Goal: Information Seeking & Learning: Check status

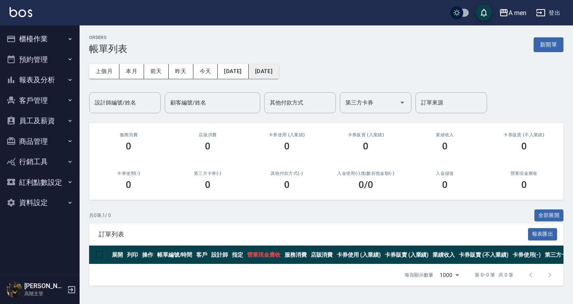
click at [279, 75] on button "[DATE]" at bounding box center [264, 71] width 30 height 15
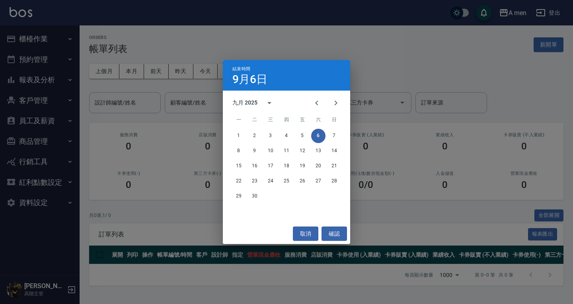
click at [82, 59] on div "結束時間 [DATE] 九月 2025 一 二 三 四 五 六 日 1 2 3 4 5 6 7 8 9 10 11 12 13 14 15 16 17 18 …" at bounding box center [286, 152] width 573 height 304
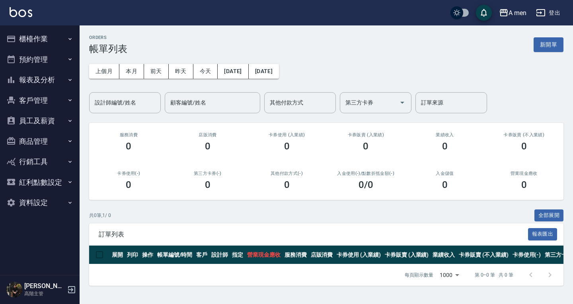
click at [32, 63] on button "預約管理" at bounding box center [39, 59] width 73 height 21
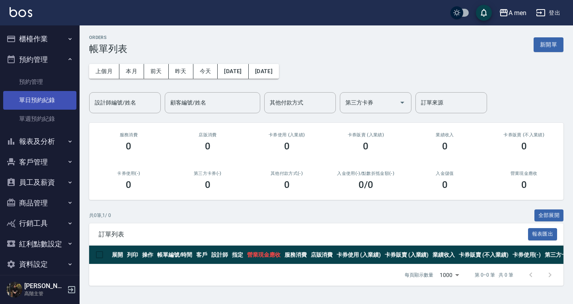
click at [50, 99] on link "單日預約紀錄" at bounding box center [39, 100] width 73 height 18
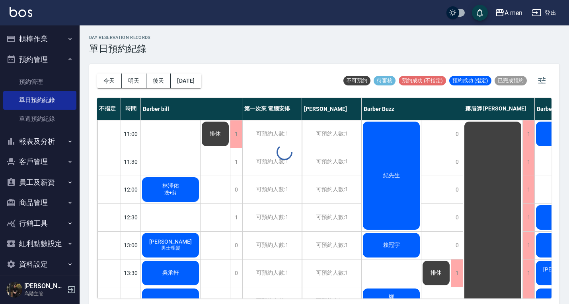
click at [197, 83] on div "day Reservation records 單日預約紀錄 今天 明天 後天 2025/09/06 不可預約 待審核 預約成功 (不指定) 預約成功 (指定…" at bounding box center [324, 165] width 489 height 281
click at [201, 76] on button "[DATE]" at bounding box center [186, 81] width 30 height 15
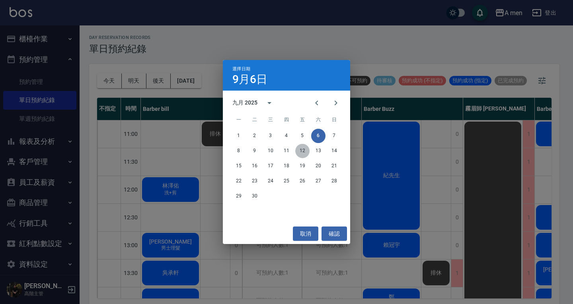
click at [300, 152] on button "12" at bounding box center [302, 151] width 14 height 14
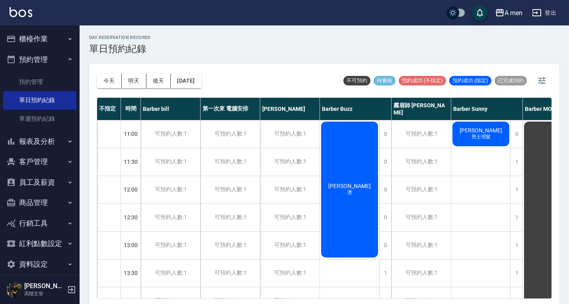
click at [46, 136] on button "報表及分析" at bounding box center [39, 141] width 73 height 21
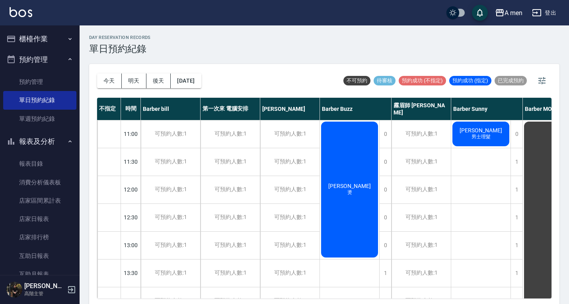
click at [49, 147] on button "報表及分析" at bounding box center [39, 141] width 73 height 21
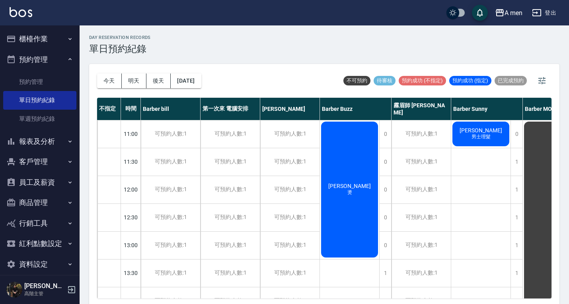
click at [58, 159] on button "客戶管理" at bounding box center [39, 162] width 73 height 21
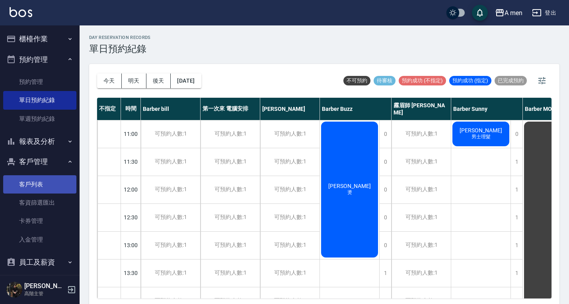
click at [52, 177] on ul "客戶列表 客資篩選匯出 卡券管理 入金管理" at bounding box center [39, 212] width 73 height 80
click at [51, 180] on link "客戶列表" at bounding box center [39, 184] width 73 height 18
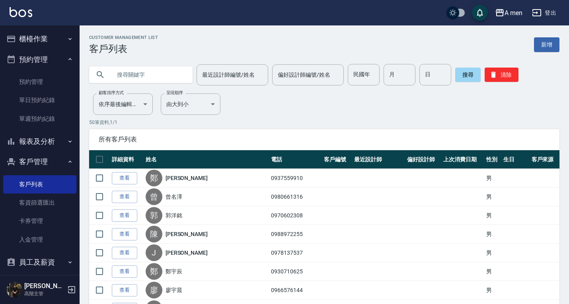
click at [162, 73] on input "text" at bounding box center [148, 74] width 75 height 21
paste input "0977467441"
type input "0977467441"
click at [458, 77] on button "搜尋" at bounding box center [467, 75] width 25 height 14
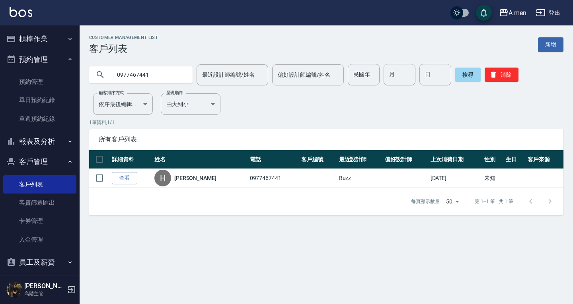
click at [131, 179] on link "查看" at bounding box center [124, 178] width 25 height 12
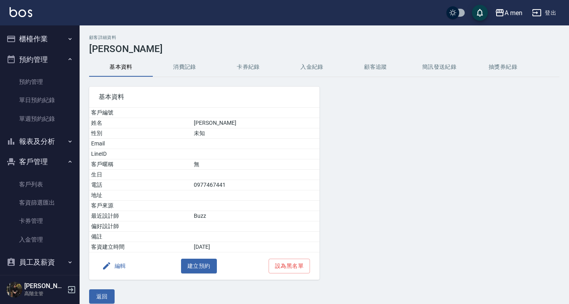
click at [43, 52] on button "預約管理" at bounding box center [39, 59] width 73 height 21
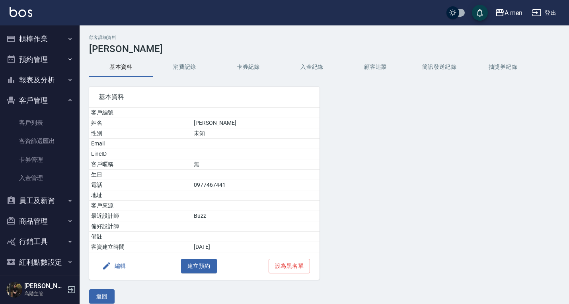
click at [49, 63] on button "預約管理" at bounding box center [39, 59] width 73 height 21
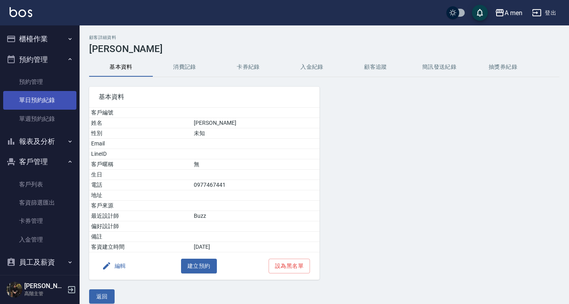
click at [45, 96] on link "單日預約紀錄" at bounding box center [39, 100] width 73 height 18
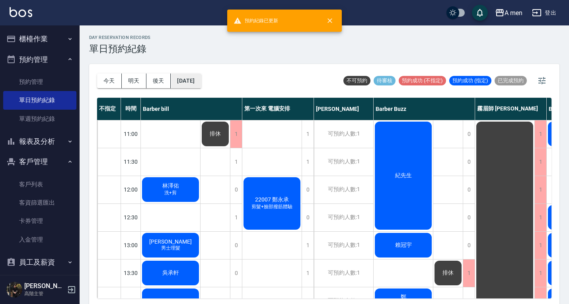
click at [201, 86] on button "[DATE]" at bounding box center [186, 81] width 30 height 15
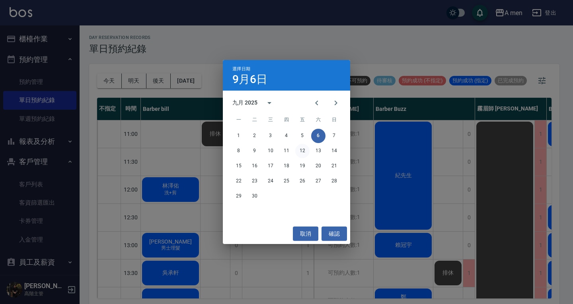
click at [303, 153] on button "12" at bounding box center [302, 151] width 14 height 14
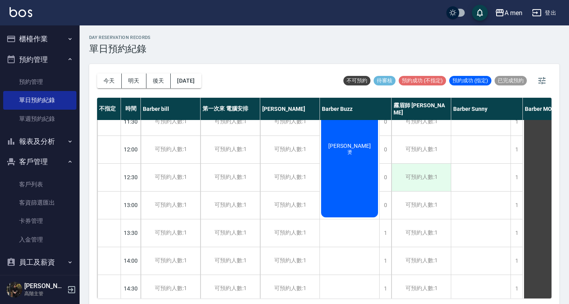
scroll to position [40, 0]
drag, startPoint x: 109, startPoint y: 83, endPoint x: 146, endPoint y: 45, distance: 52.6
click at [109, 81] on button "今天" at bounding box center [109, 81] width 25 height 15
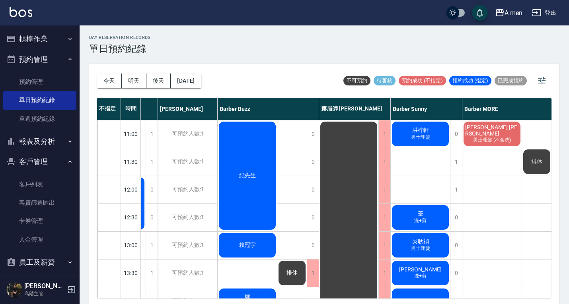
scroll to position [0, 178]
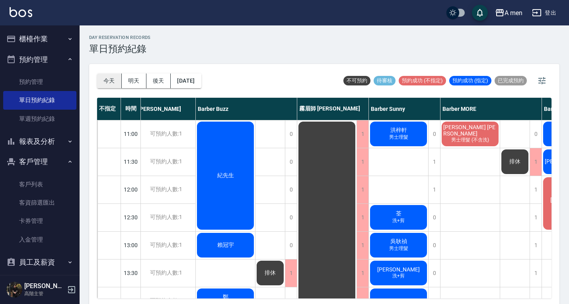
click at [113, 82] on button "今天" at bounding box center [109, 81] width 25 height 15
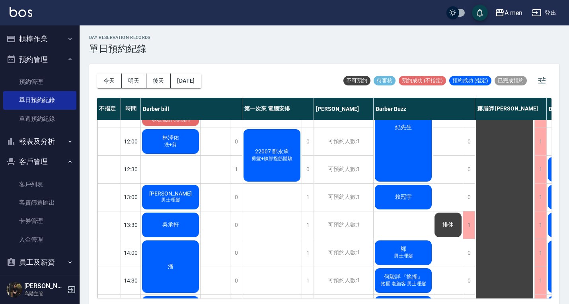
scroll to position [0, 0]
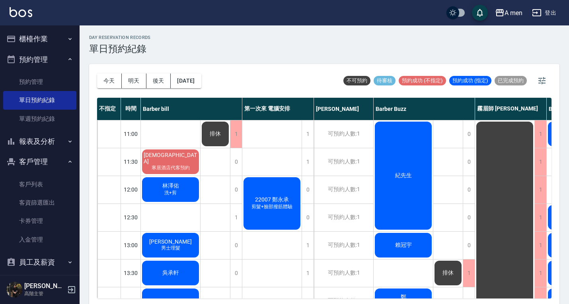
click at [259, 55] on div "day Reservation records 單日預約紀錄 今天 明天 後天 2025/09/06 不可預約 待審核 預約成功 (不指定) 預約成功 (指定…" at bounding box center [324, 165] width 489 height 281
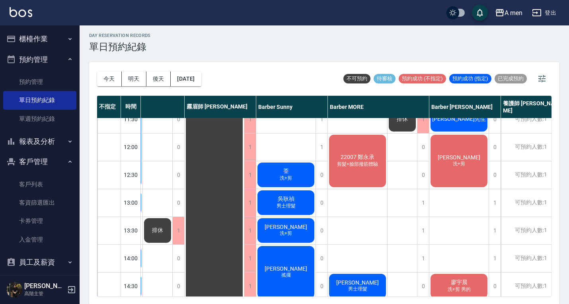
scroll to position [0, 291]
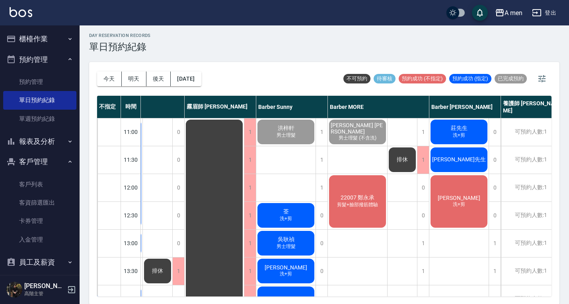
click at [455, 199] on span "[PERSON_NAME]" at bounding box center [459, 198] width 46 height 6
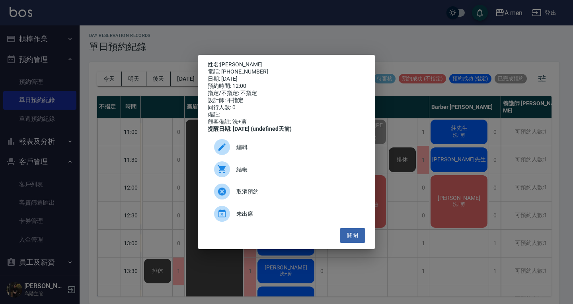
click at [388, 31] on div "姓名: 鄭亦霖 電話: 0937559910 日期: 2025/09/06 預約時間: 12:00 指定/不指定: 不指定 設計師: 不指定 同行人數: 0 …" at bounding box center [286, 152] width 573 height 304
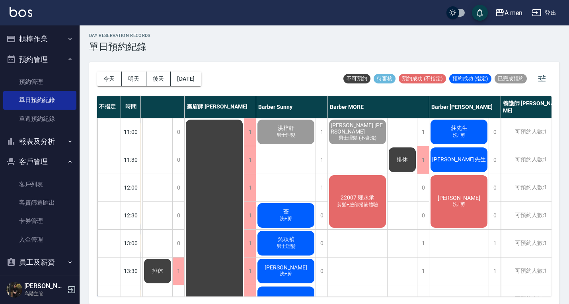
click at [464, 135] on span "洗+剪" at bounding box center [459, 135] width 16 height 7
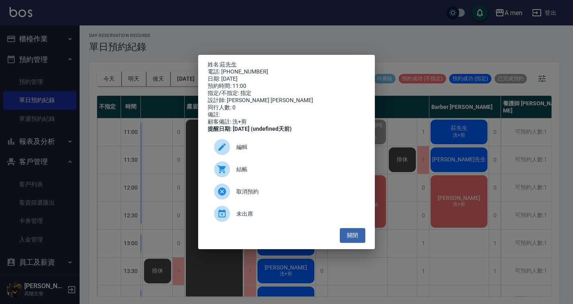
click at [441, 60] on div "姓名: 莊先生 電話: 0975863210 日期: 2025/09/06 預約時間: 11:00 指定/不指定: 指定 設計師: Barber Garry …" at bounding box center [286, 152] width 573 height 304
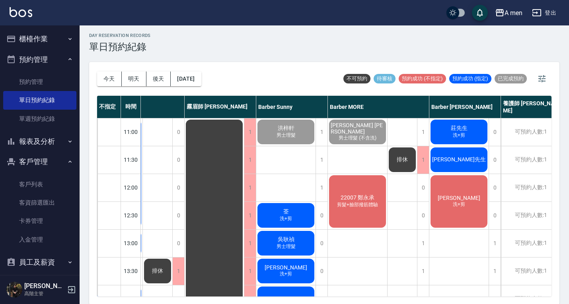
click at [473, 165] on div "江先生" at bounding box center [458, 159] width 59 height 27
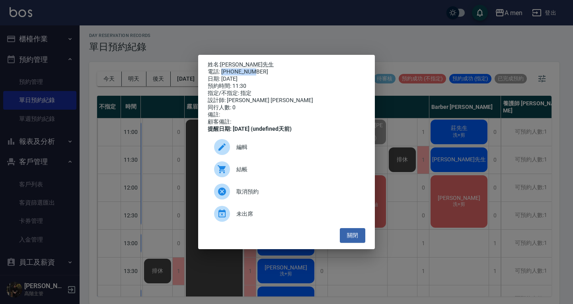
drag, startPoint x: 252, startPoint y: 68, endPoint x: 222, endPoint y: 72, distance: 30.5
click at [222, 72] on div "電話: 0963355511" at bounding box center [287, 71] width 158 height 7
drag, startPoint x: 229, startPoint y: 74, endPoint x: 257, endPoint y: 60, distance: 31.7
click at [257, 61] on p "姓名: 江先生" at bounding box center [287, 64] width 158 height 7
drag, startPoint x: 253, startPoint y: 69, endPoint x: 222, endPoint y: 70, distance: 31.1
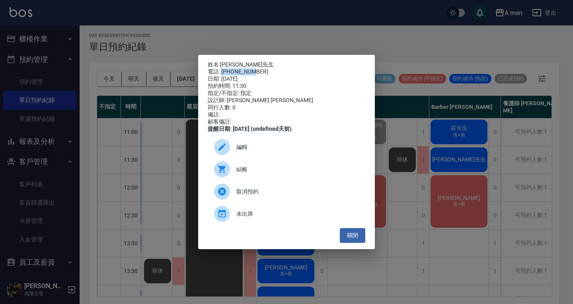
click at [222, 70] on div "電話: 0963355511" at bounding box center [287, 71] width 158 height 7
drag, startPoint x: 461, startPoint y: 83, endPoint x: 453, endPoint y: 61, distance: 23.2
click at [461, 79] on div "姓名: 江先生 電話: 0963355511 日期: 2025/09/06 預約時間: 11:30 指定/不指定: 指定 設計師: Barber Garry …" at bounding box center [286, 152] width 573 height 304
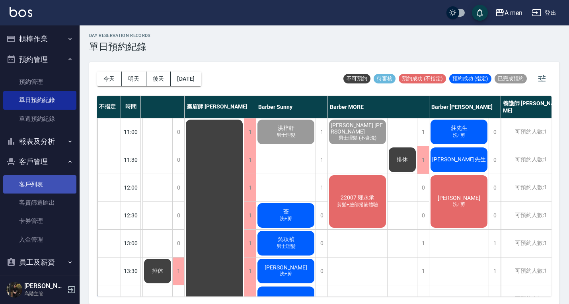
click at [46, 187] on link "客戶列表" at bounding box center [39, 184] width 73 height 18
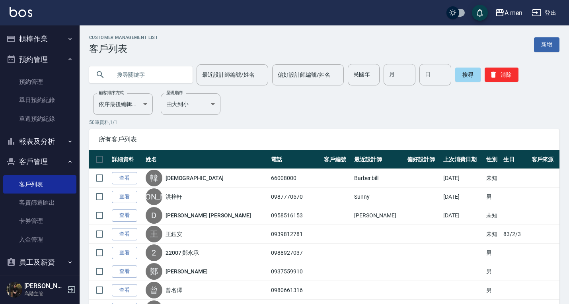
click at [243, 72] on div "最近設計師編號/姓名 最近設計師編號/姓名" at bounding box center [233, 74] width 72 height 21
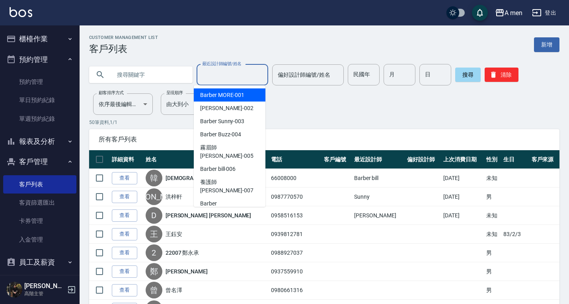
click at [124, 78] on input "text" at bounding box center [148, 74] width 75 height 21
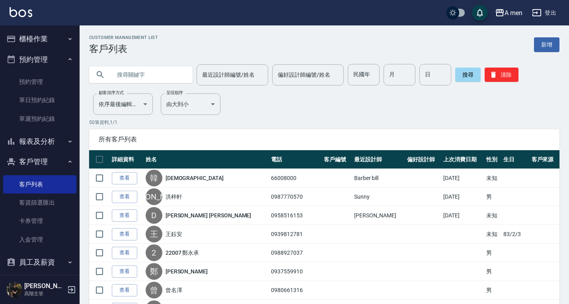
paste input "Buzz"
type input "B"
paste input "Buzz"
type input "B"
click at [33, 60] on button "預約管理" at bounding box center [39, 59] width 73 height 21
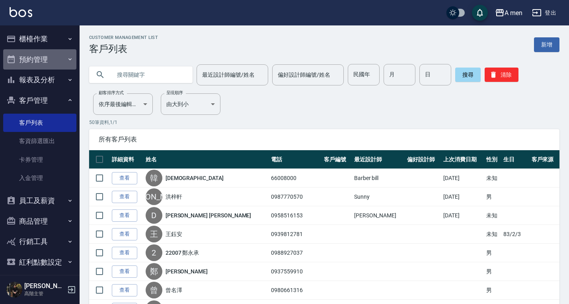
click at [45, 64] on button "預約管理" at bounding box center [39, 59] width 73 height 21
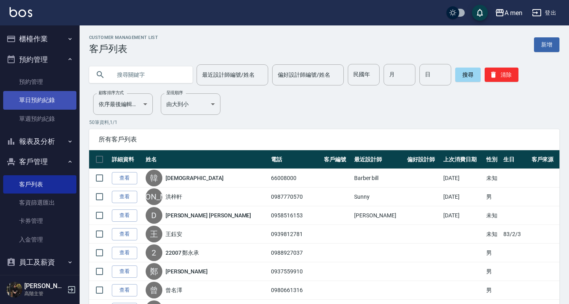
click at [44, 94] on link "單日預約紀錄" at bounding box center [39, 100] width 73 height 18
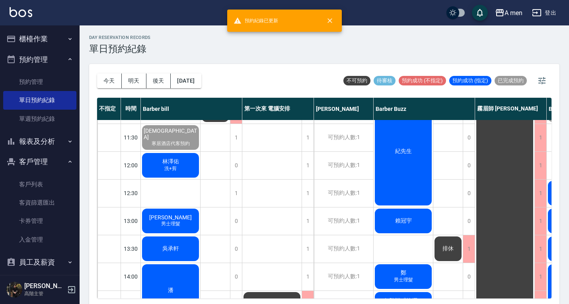
scroll to position [40, 0]
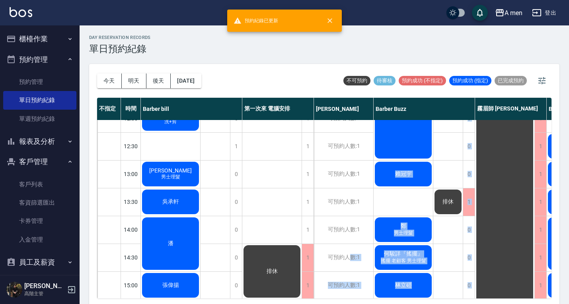
drag, startPoint x: 352, startPoint y: 292, endPoint x: 409, endPoint y: 295, distance: 56.6
click at [410, 291] on div "不指定 時間 Barber bill 第一次來 電腦安排 小陳 Barber Buzz 霧眉師 小蔡 Barber Sunny Barber MORE Bar…" at bounding box center [324, 198] width 454 height 201
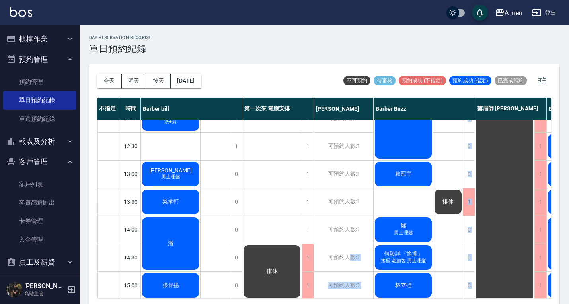
scroll to position [87, 0]
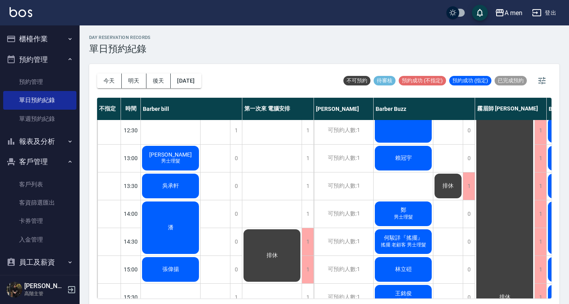
drag, startPoint x: 264, startPoint y: 204, endPoint x: 292, endPoint y: 211, distance: 29.2
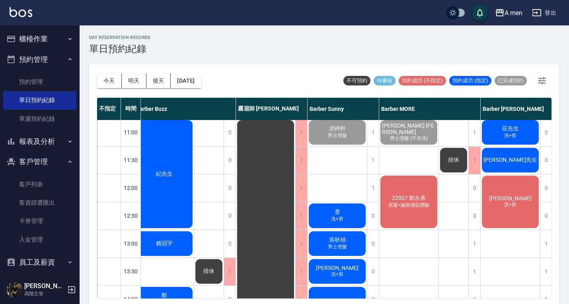
scroll to position [0, 239]
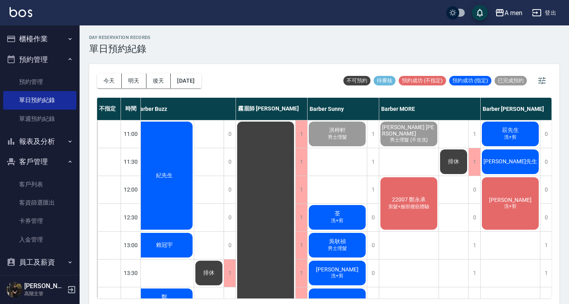
click at [489, 131] on div "莊先生 洗+剪" at bounding box center [510, 134] width 59 height 27
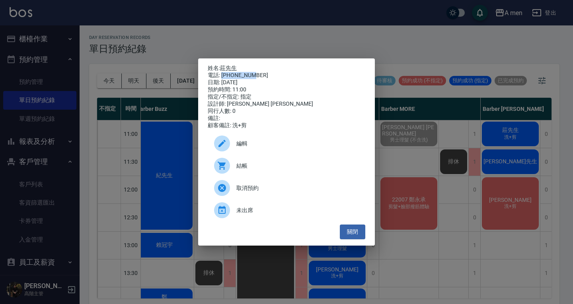
drag, startPoint x: 252, startPoint y: 74, endPoint x: 222, endPoint y: 74, distance: 30.2
click at [222, 74] on div "電話: 0975863210" at bounding box center [287, 75] width 158 height 7
click at [428, 48] on div "姓名: 莊先生 電話: 0975863210 日期: 2025/09/06 預約時間: 11:00 指定/不指定: 指定 設計師: Barber Garry …" at bounding box center [286, 152] width 573 height 304
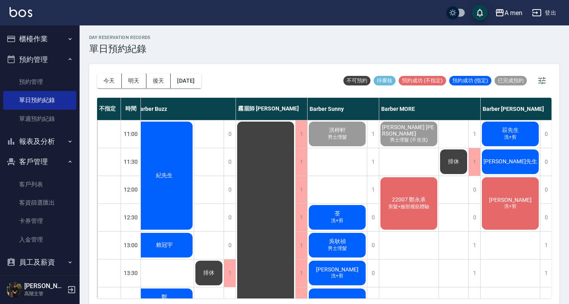
click at [521, 166] on div "江先生" at bounding box center [510, 161] width 59 height 27
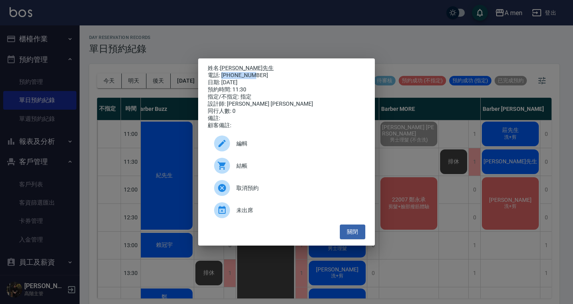
drag, startPoint x: 222, startPoint y: 74, endPoint x: 255, endPoint y: 73, distance: 33.4
click at [255, 73] on div "電話: 0963355511" at bounding box center [287, 75] width 158 height 7
copy div "0963355511"
click at [139, 33] on div "姓名: 江先生 電話: 0963355511 日期: 2025/09/06 預約時間: 11:30 指定/不指定: 指定 設計師: Barber Garry …" at bounding box center [286, 152] width 573 height 304
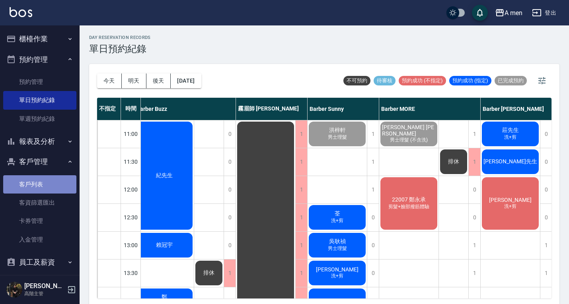
click at [41, 182] on link "客戶列表" at bounding box center [39, 184] width 73 height 18
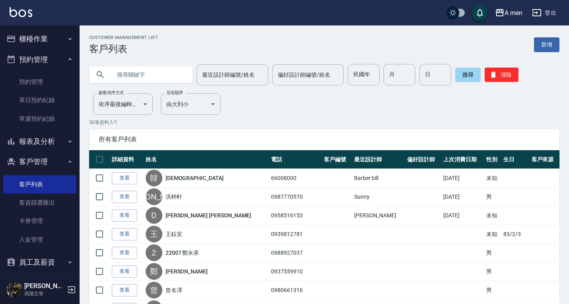
click at [121, 75] on input "text" at bounding box center [148, 74] width 75 height 21
paste input "0963355511"
drag, startPoint x: 182, startPoint y: 73, endPoint x: 185, endPoint y: 75, distance: 4.1
click at [183, 73] on div "0963355511" at bounding box center [140, 74] width 103 height 17
type input "0963355511"
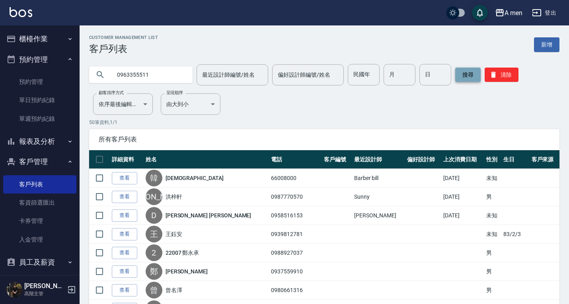
click at [470, 76] on button "搜尋" at bounding box center [467, 75] width 25 height 14
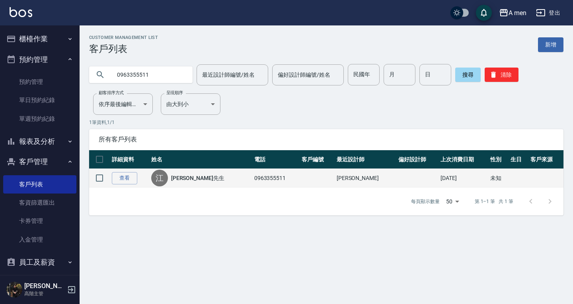
click at [335, 176] on td "Garry" at bounding box center [366, 178] width 62 height 19
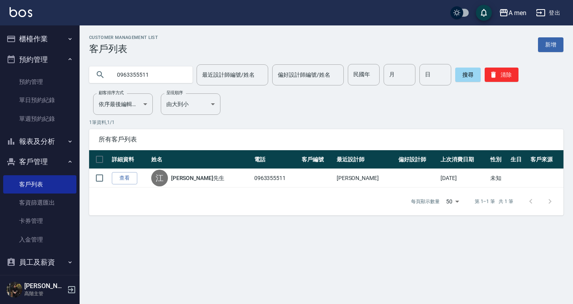
click at [132, 177] on link "查看" at bounding box center [124, 178] width 25 height 12
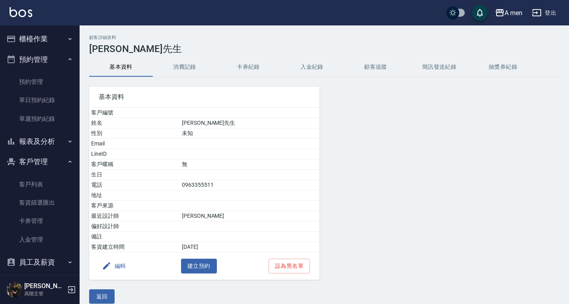
click at [207, 70] on button "消費記錄" at bounding box center [185, 67] width 64 height 19
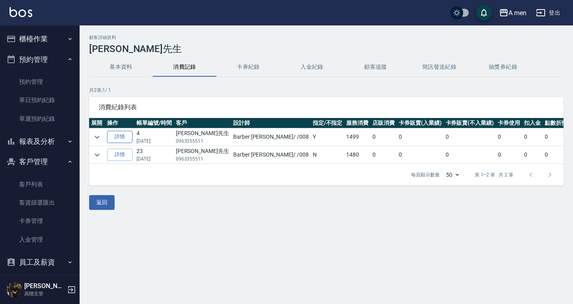
click at [119, 140] on link "詳情" at bounding box center [119, 137] width 25 height 12
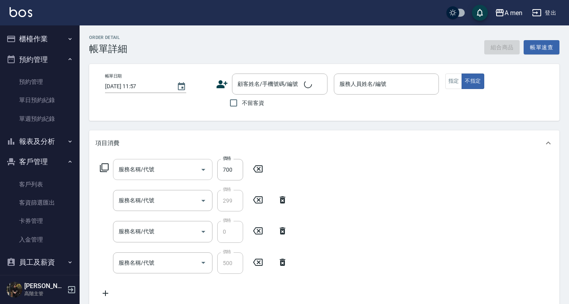
type input "2025/08/29 12:00"
type input "Barber Garry-008"
type input "局部壓貼燙(B02)"
type input "養護師-洗剪抽成"
type input "升單獎金-洗剪套餐"
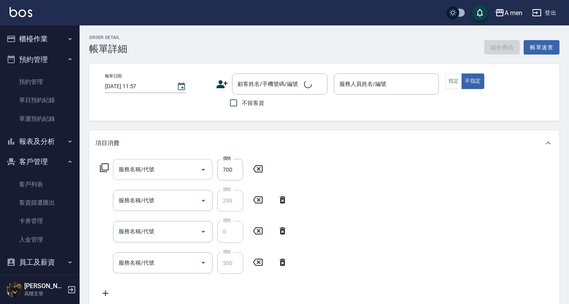
type input "組合活動 剪髮"
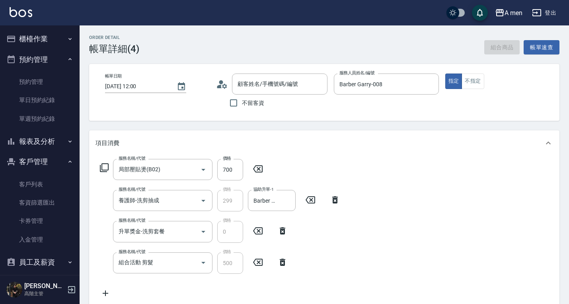
type input "江先生/0963355511/null"
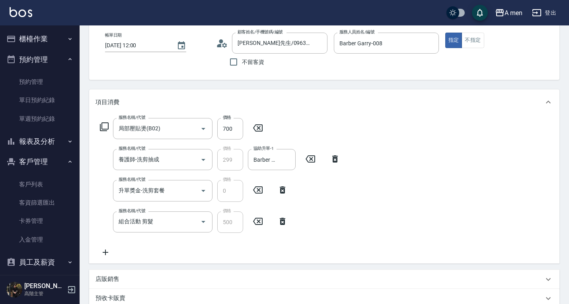
scroll to position [80, 0]
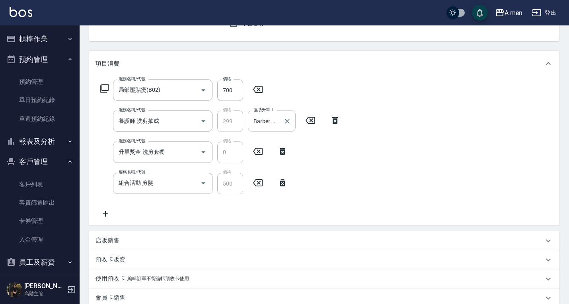
click at [275, 123] on input "Barber Garry-008" at bounding box center [266, 121] width 29 height 14
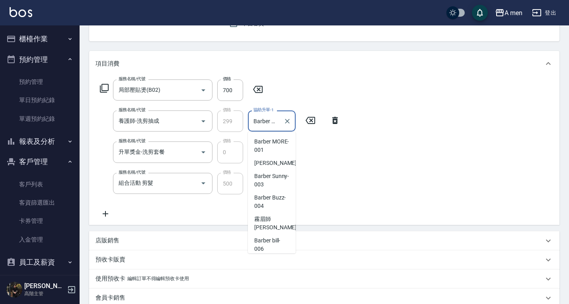
scroll to position [45, 0]
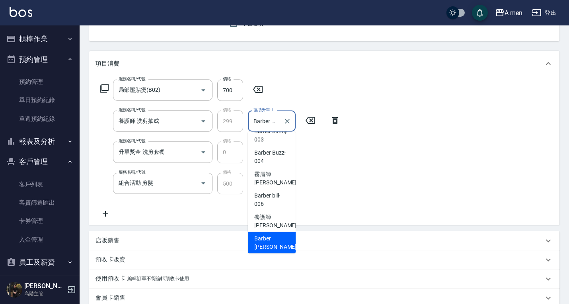
click at [442, 178] on div "服務名稱/代號 局部壓貼燙(B02) 服務名稱/代號 價格 700 價格 服務名稱/代號 養護師-洗剪抽成 服務名稱/代號 價格 299 價格 協助升單-1 …" at bounding box center [324, 150] width 470 height 149
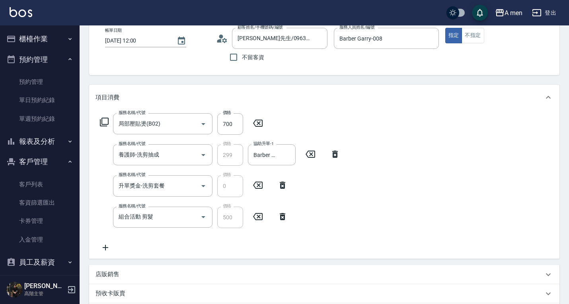
scroll to position [0, 0]
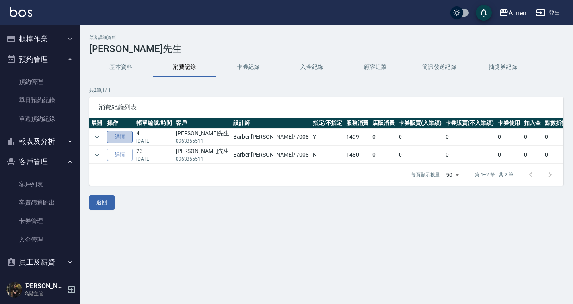
click at [124, 138] on link "詳情" at bounding box center [119, 137] width 25 height 12
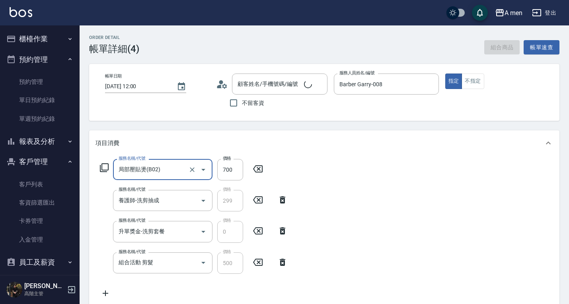
type input "江先生/0963355511/null"
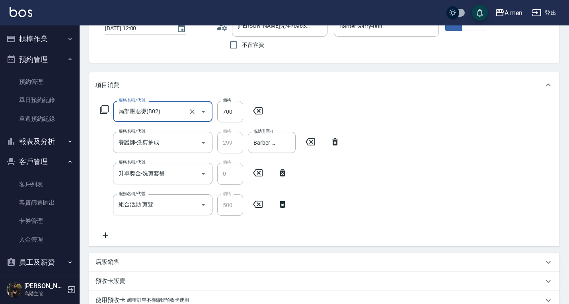
scroll to position [80, 0]
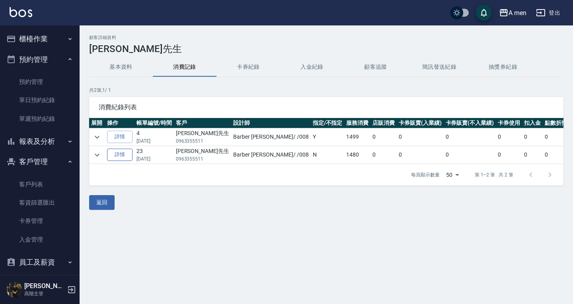
click at [115, 152] on link "詳情" at bounding box center [119, 155] width 25 height 12
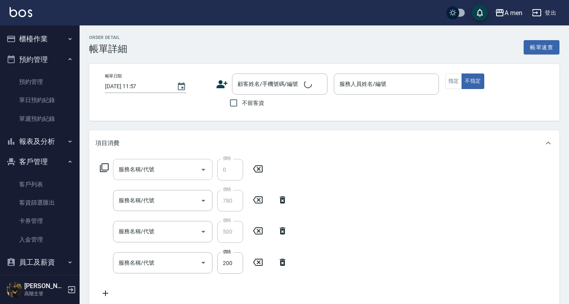
type input "2025/08/13 18:00"
type input "Barber Garry-008"
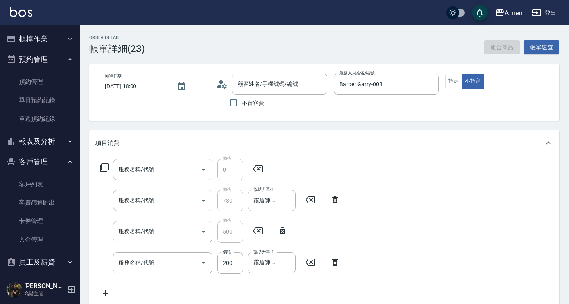
type input "升單獎金 控油套餐"
type input "養護師 控油組合抽成"
type input "組合活動 剪髮"
type input "養護師 額外開發"
type input "江先生/0963355511/null"
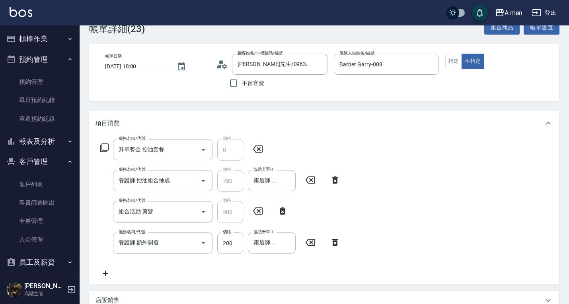
scroll to position [40, 0]
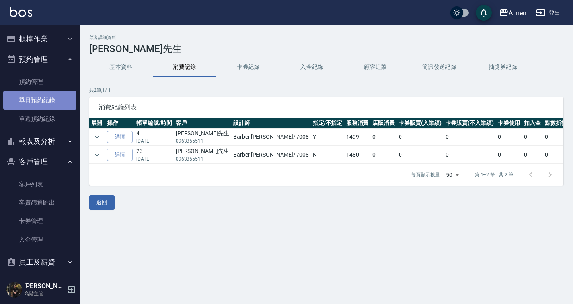
click at [43, 101] on link "單日預約紀錄" at bounding box center [39, 100] width 73 height 18
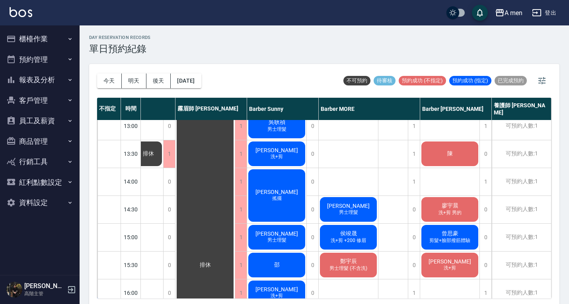
scroll to position [119, 0]
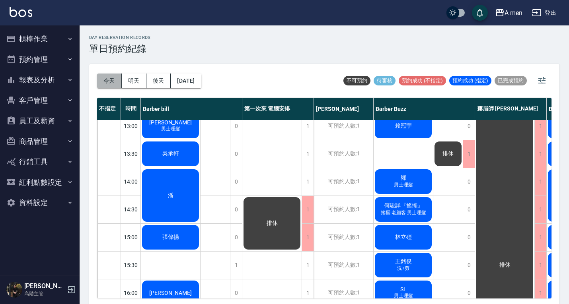
click at [105, 77] on button "今天" at bounding box center [109, 81] width 25 height 15
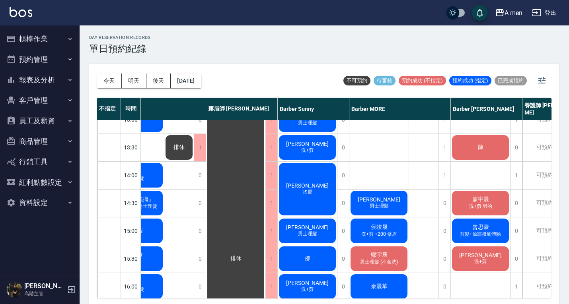
scroll to position [125, 269]
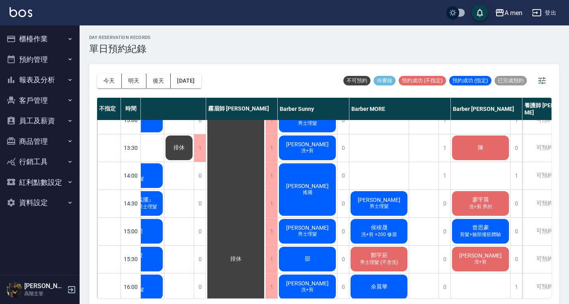
drag, startPoint x: 484, startPoint y: 66, endPoint x: 519, endPoint y: 71, distance: 35.0
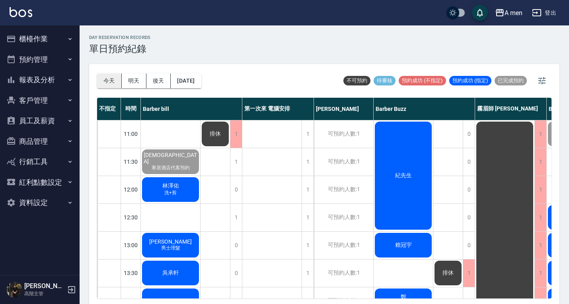
click at [110, 80] on button "今天" at bounding box center [109, 81] width 25 height 15
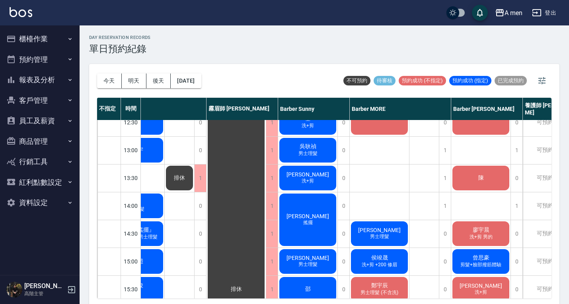
scroll to position [80, 269]
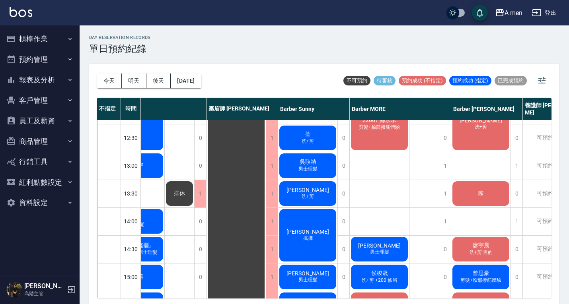
click at [474, 197] on div "陳" at bounding box center [480, 193] width 59 height 27
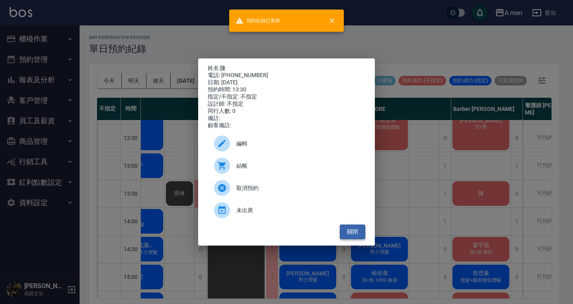
click at [359, 236] on button "關閉" at bounding box center [352, 232] width 25 height 15
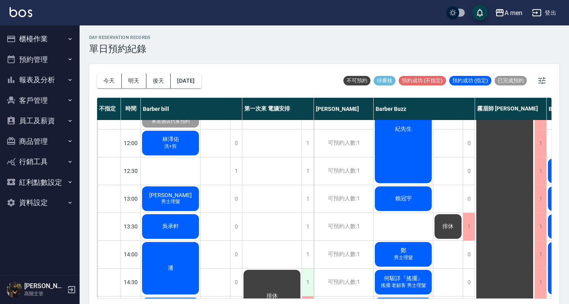
scroll to position [40, 0]
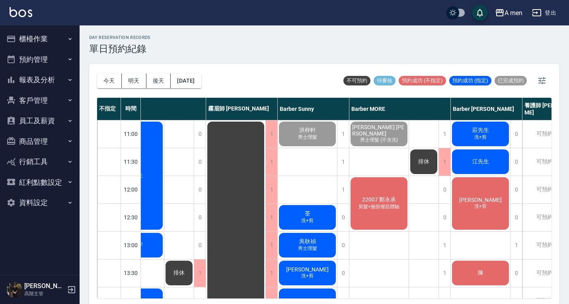
scroll to position [119, 299]
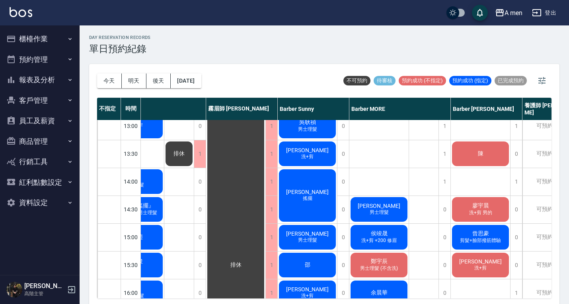
click at [309, 67] on div "[DATE] [DATE] [DATE] [DATE] 不可預約 待審核 預約成功 (不指定) 預約成功 (指定) 已完成預約" at bounding box center [324, 81] width 454 height 34
click at [383, 80] on span "待審核" at bounding box center [385, 80] width 22 height 7
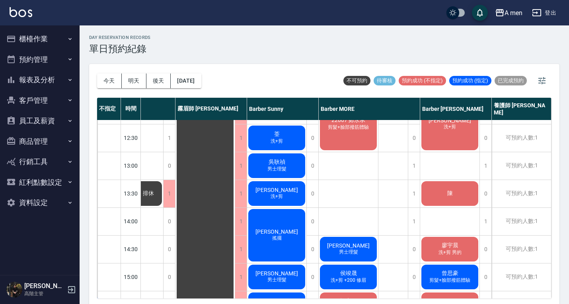
scroll to position [80, 304]
